Goal: Transaction & Acquisition: Subscribe to service/newsletter

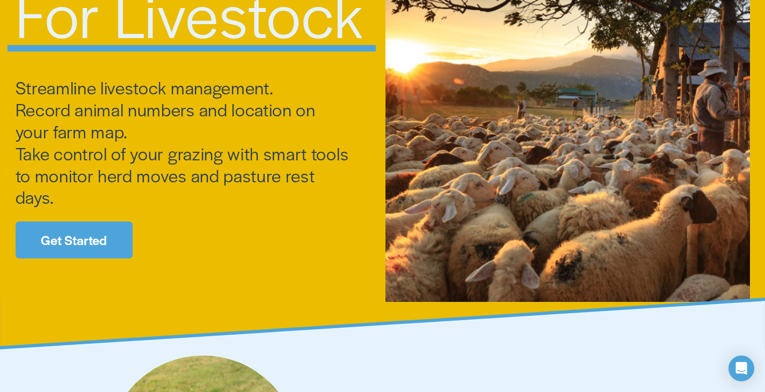
scroll to position [160, 0]
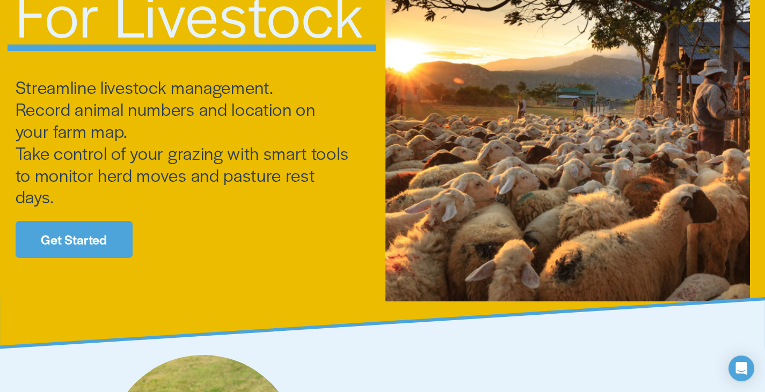
click at [96, 238] on link "Get Started" at bounding box center [75, 240] width 118 height 38
